Goal: Find specific page/section: Find specific page/section

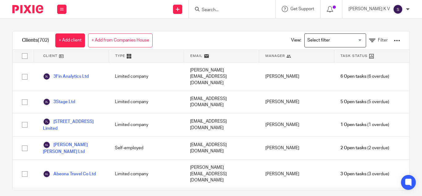
click at [236, 10] on input "Search" at bounding box center [229, 10] width 56 height 6
click at [247, 13] on div at bounding box center [232, 9] width 87 height 18
click at [244, 11] on input "Search" at bounding box center [229, 10] width 56 height 6
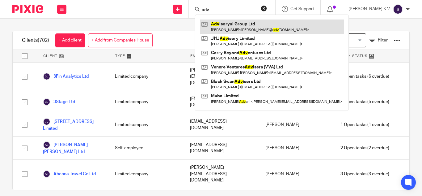
type input "adv"
click at [245, 27] on link at bounding box center [272, 26] width 144 height 14
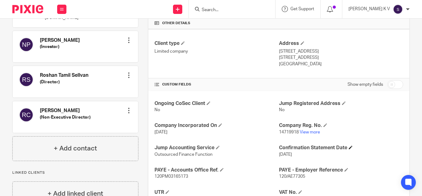
scroll to position [154, 0]
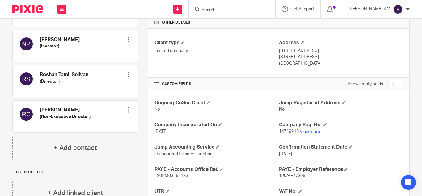
click at [303, 133] on link "View more" at bounding box center [310, 131] width 20 height 4
